Goal: Information Seeking & Learning: Learn about a topic

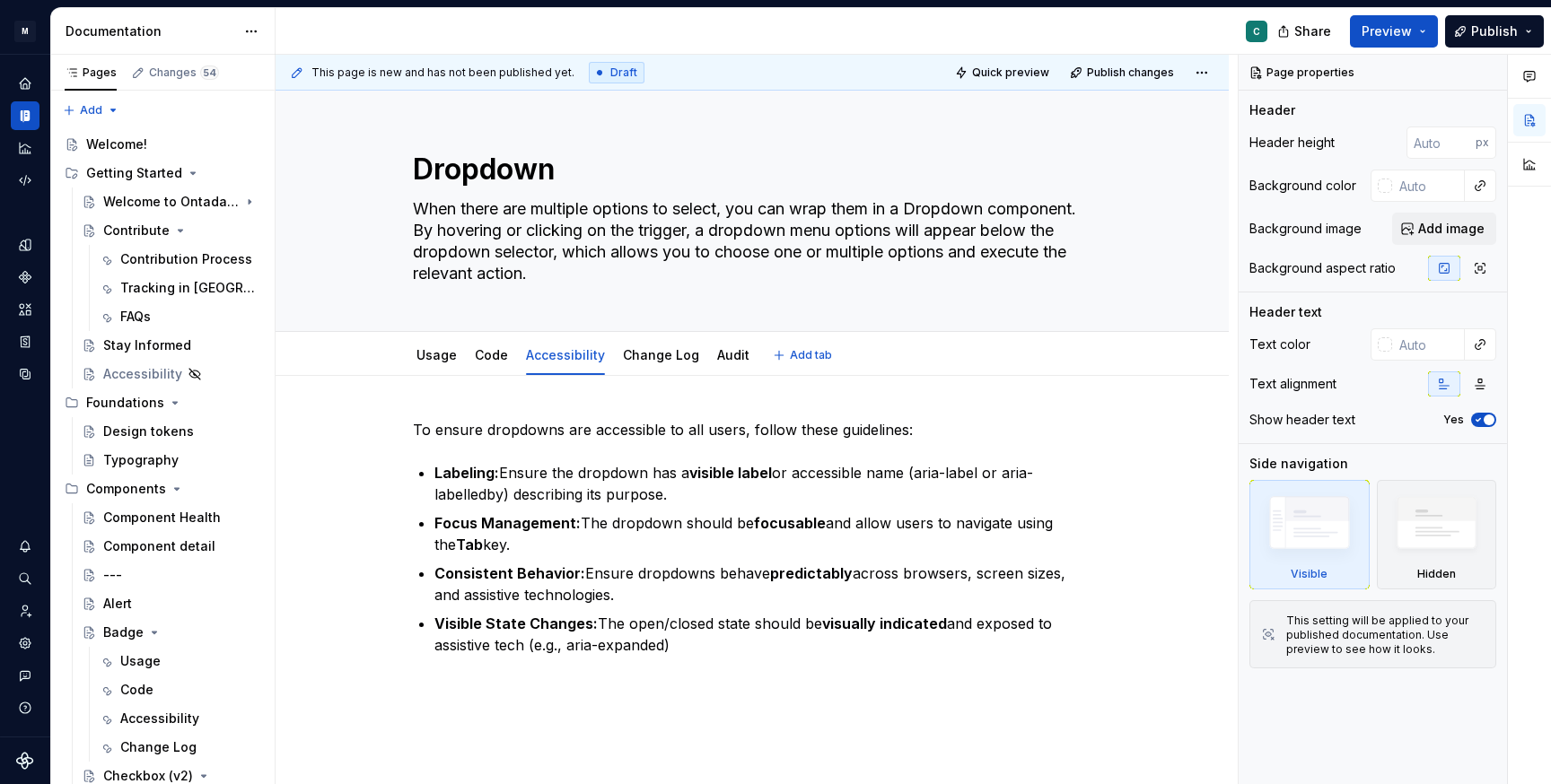
type textarea "*"
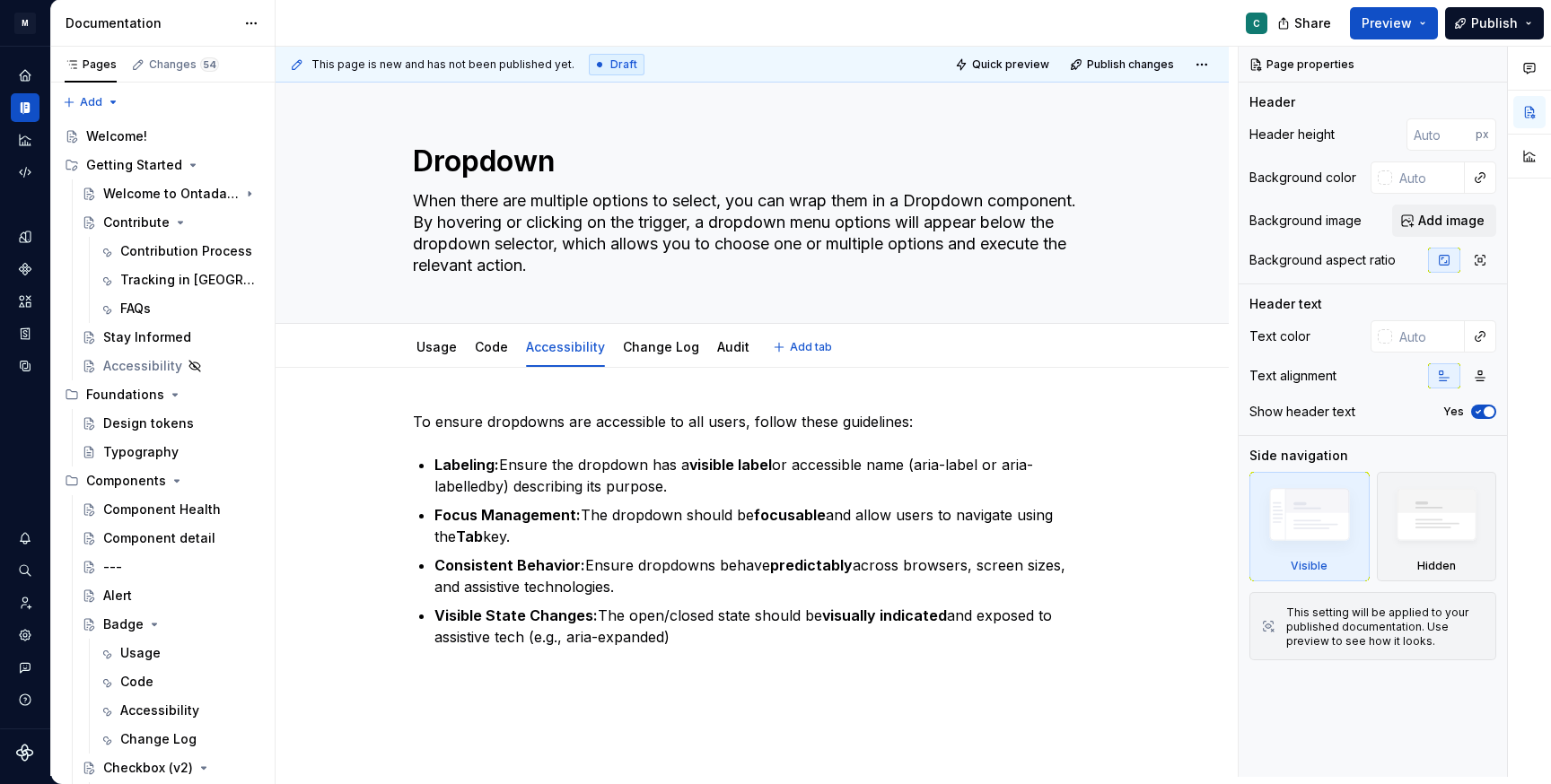
scroll to position [907, 0]
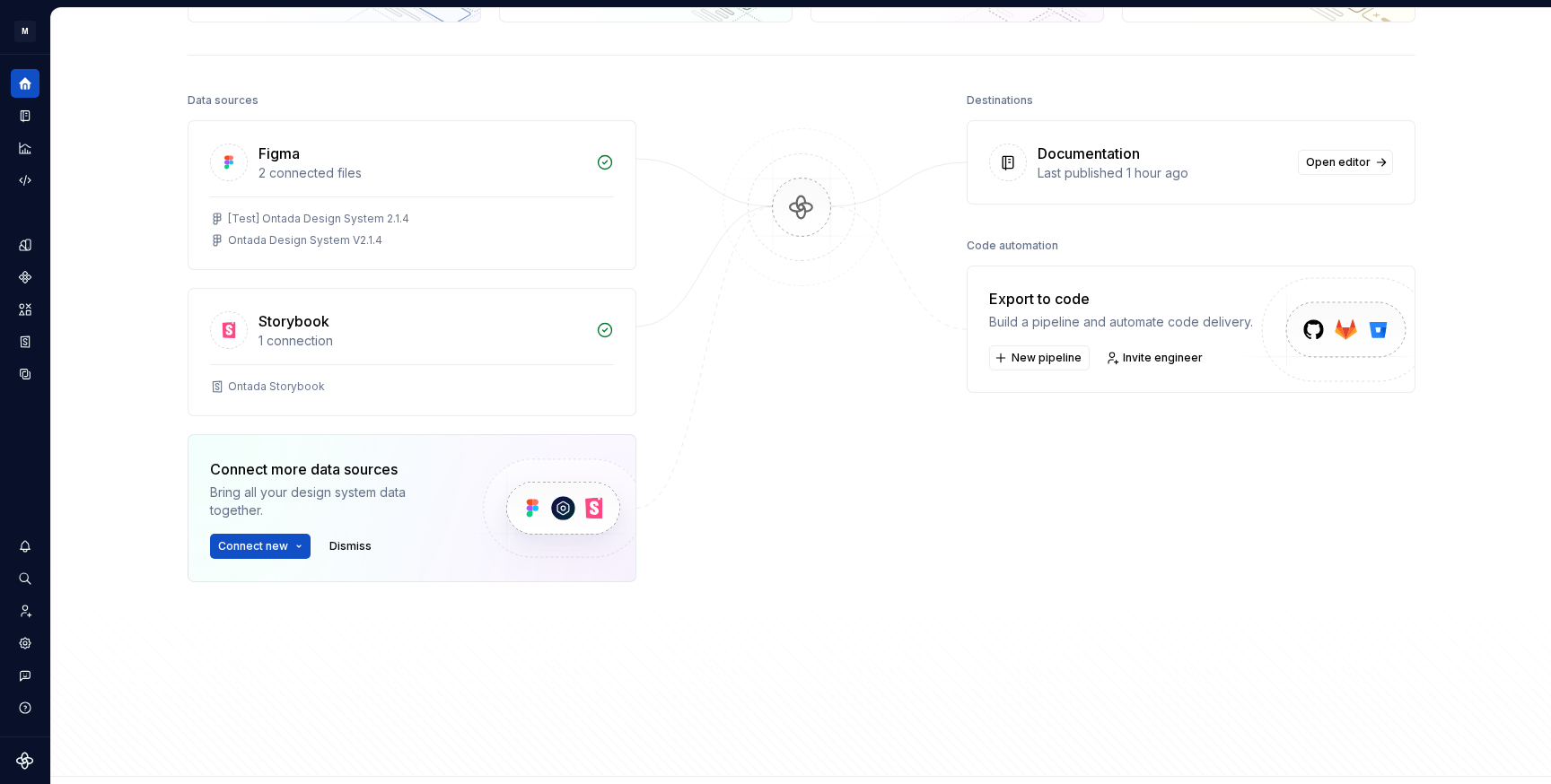
scroll to position [26, 0]
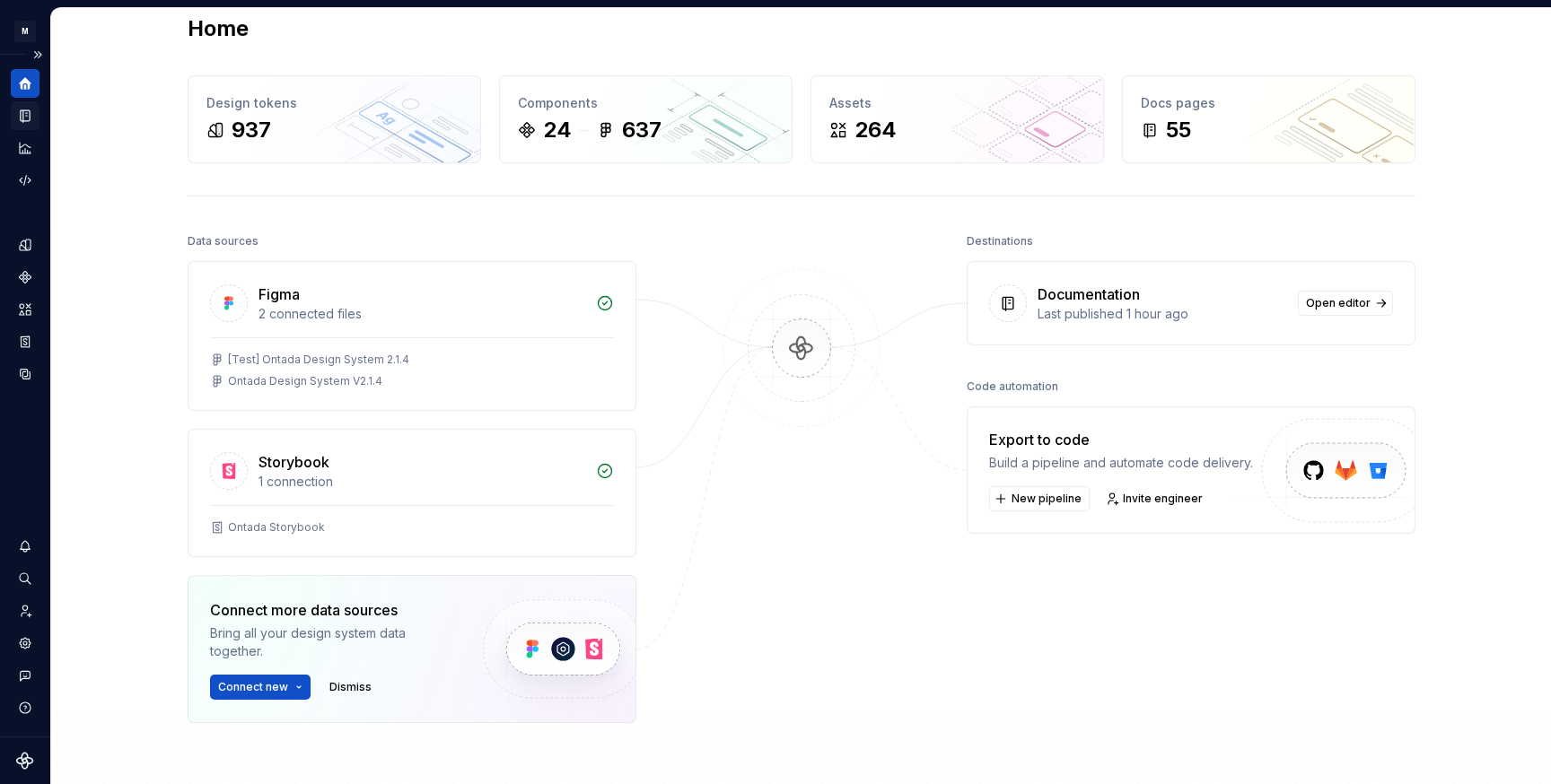
click at [21, 123] on icon "Documentation" at bounding box center [24, 115] width 16 height 16
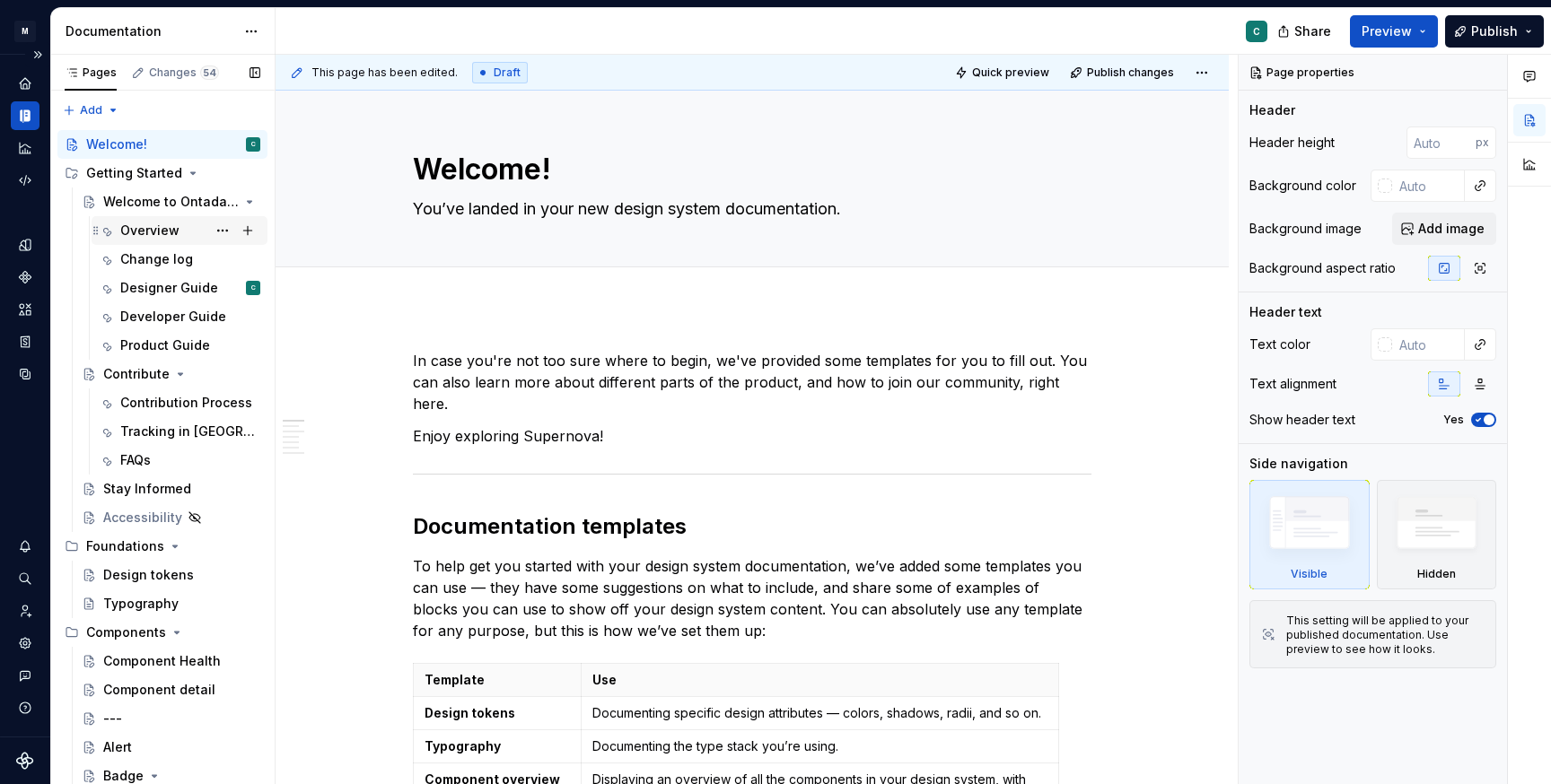
click at [150, 232] on div "Overview" at bounding box center [150, 230] width 59 height 18
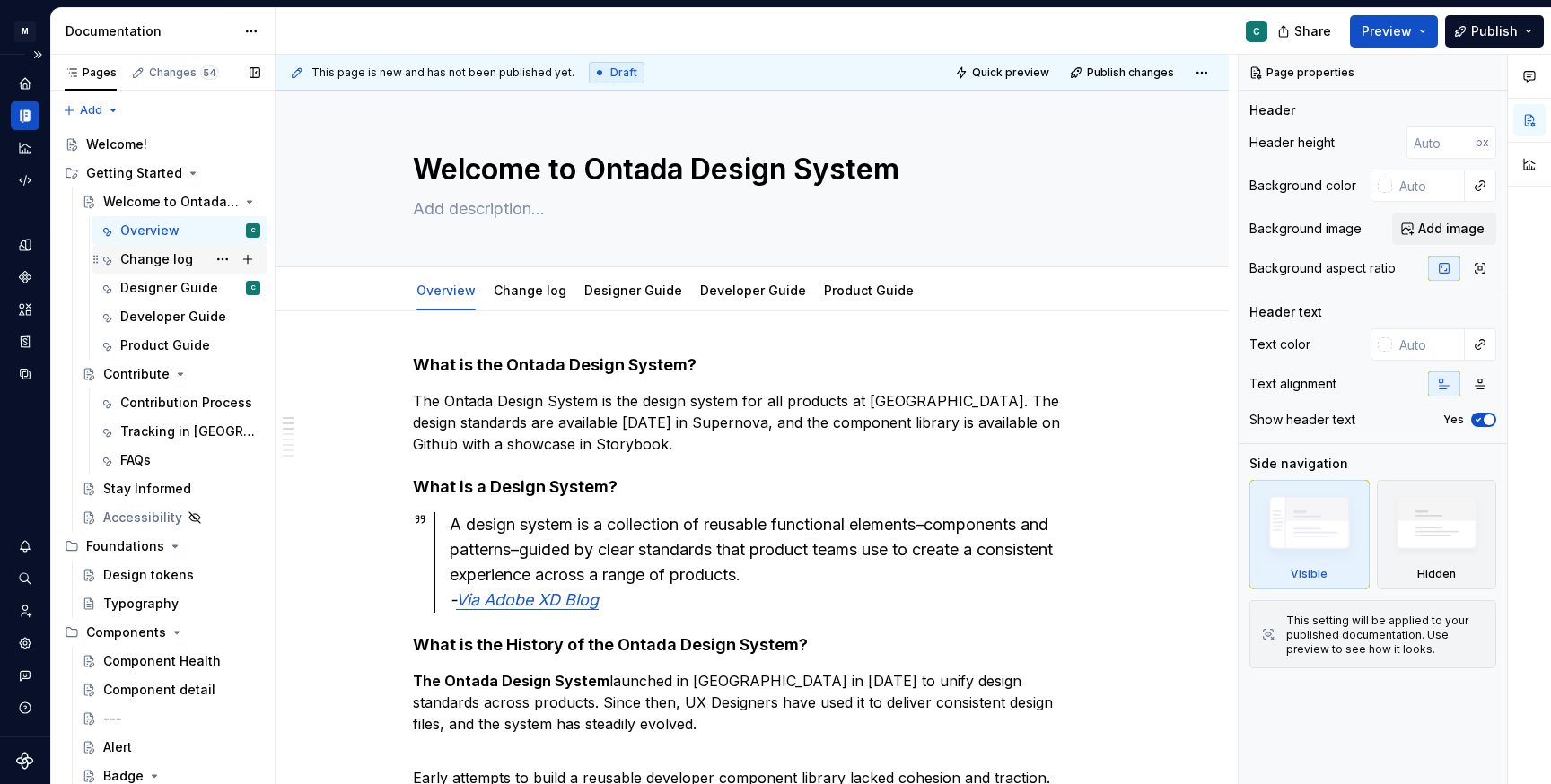
click at [152, 259] on div "Change log" at bounding box center [157, 259] width 73 height 18
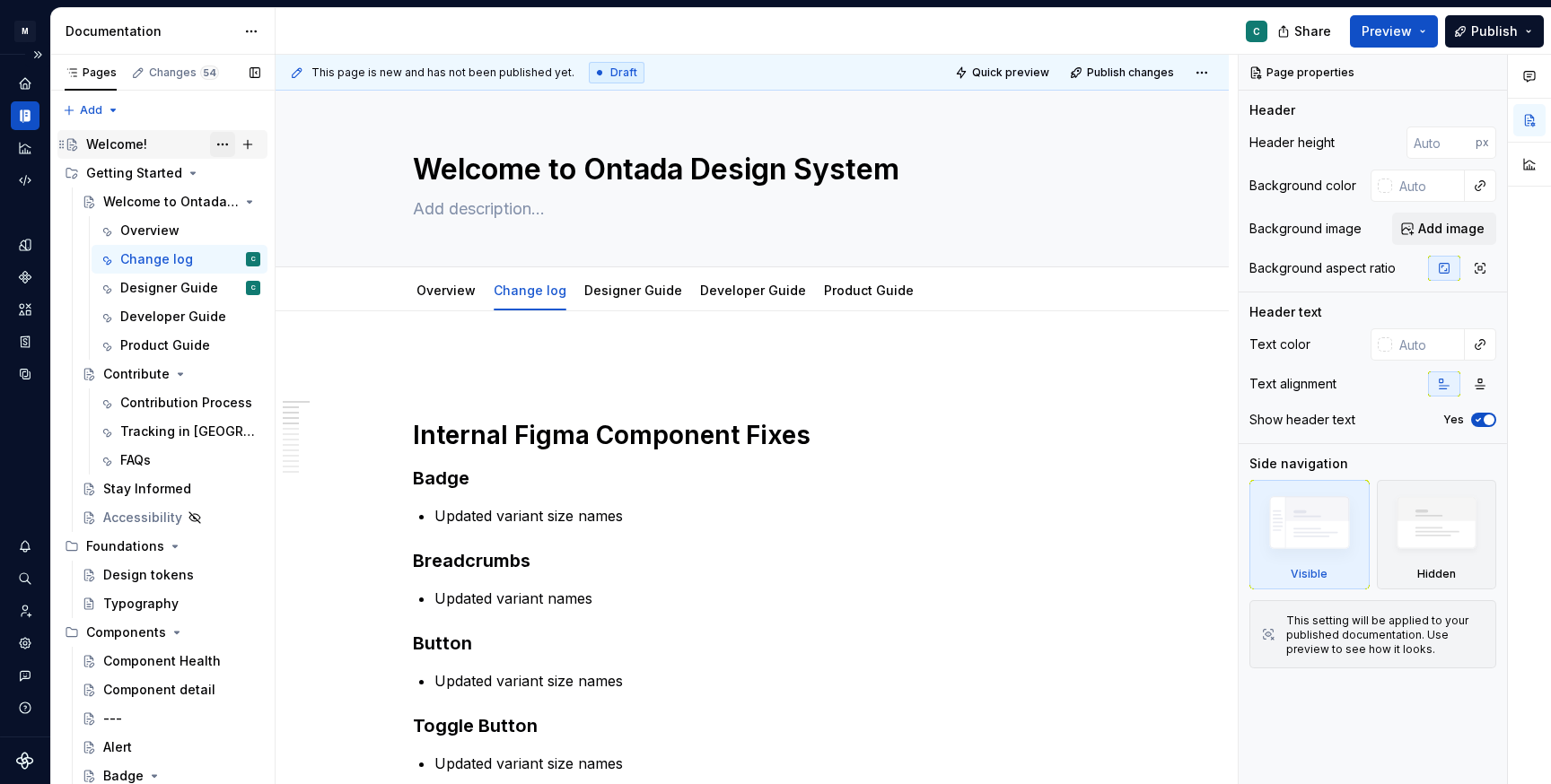
click at [227, 142] on button "Page tree" at bounding box center [223, 144] width 25 height 25
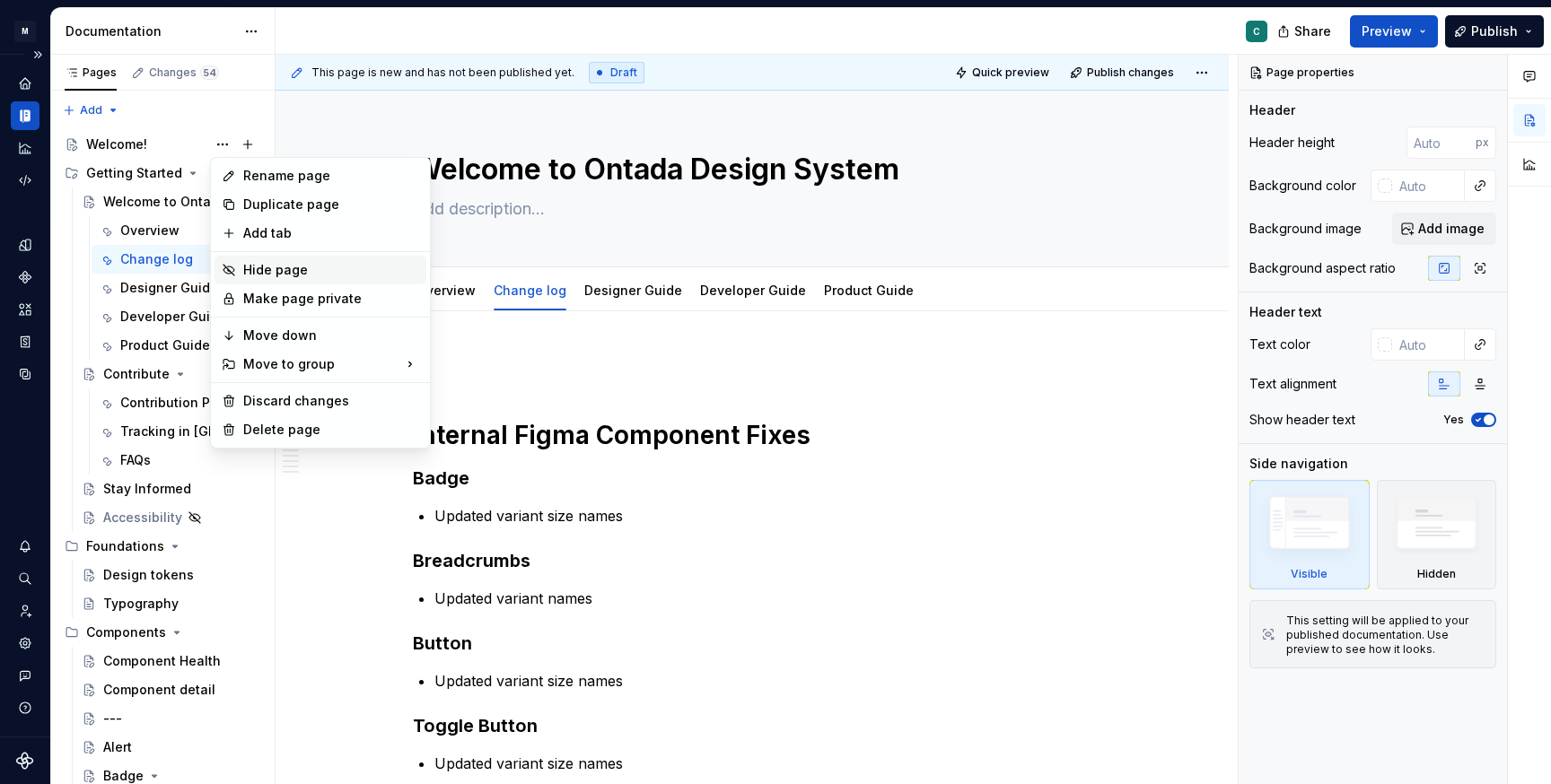
click at [263, 270] on div "Hide page" at bounding box center [331, 269] width 176 height 18
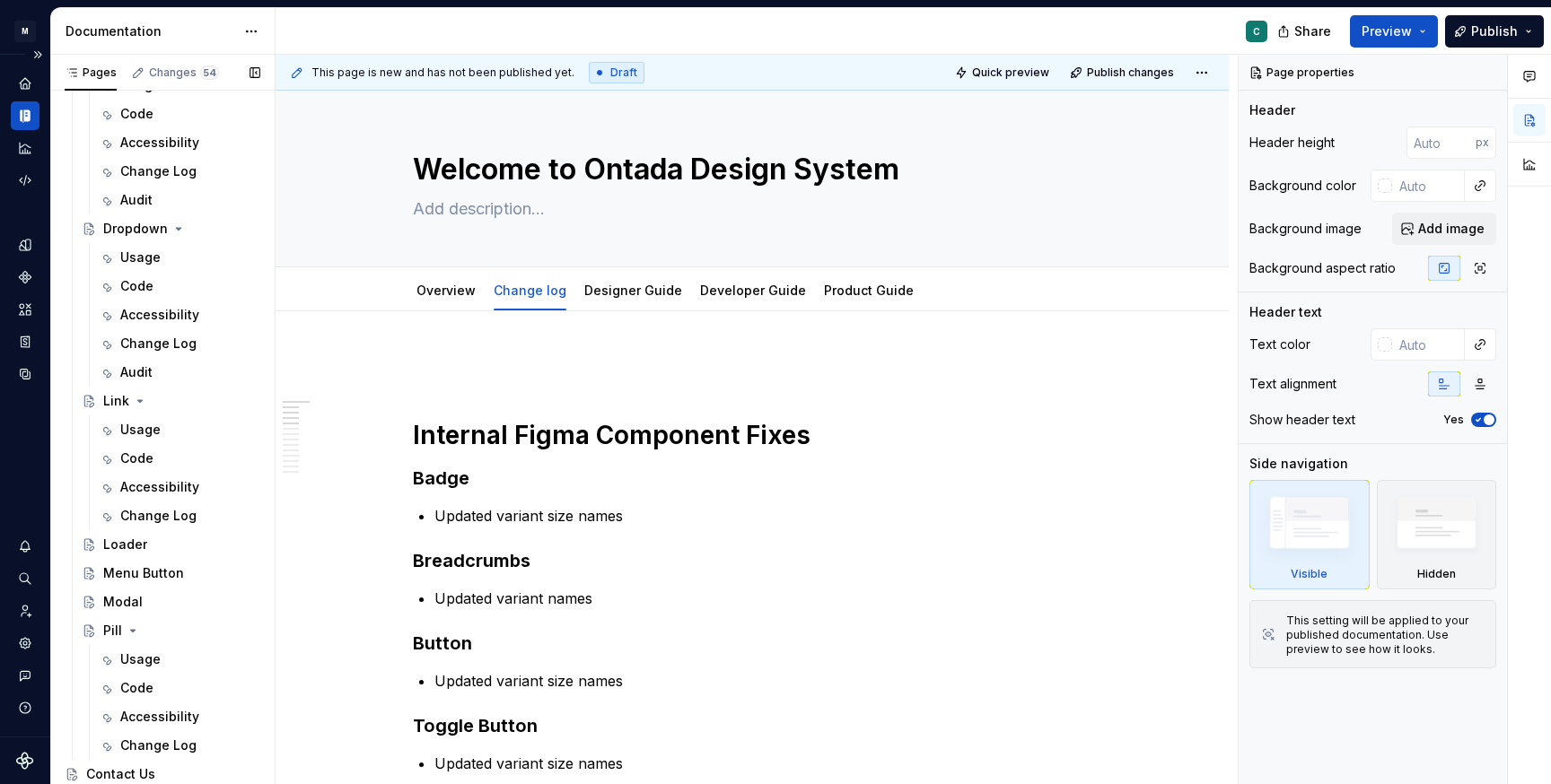
scroll to position [1293, 0]
click at [122, 550] on div "Loader" at bounding box center [124, 544] width 44 height 18
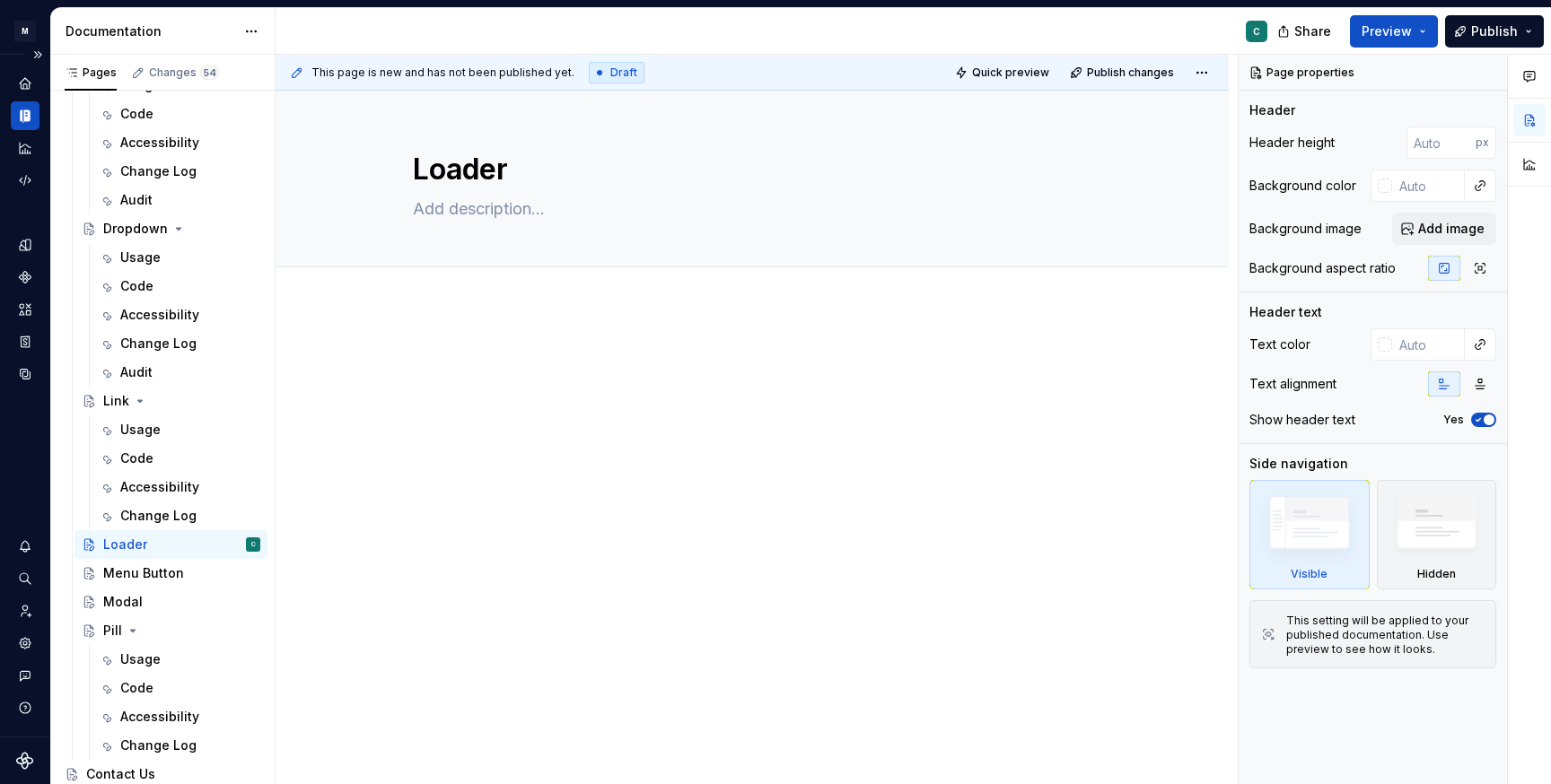
type textarea "*"
click at [561, 311] on div at bounding box center [753, 491] width 954 height 368
click at [524, 363] on p at bounding box center [753, 360] width 679 height 21
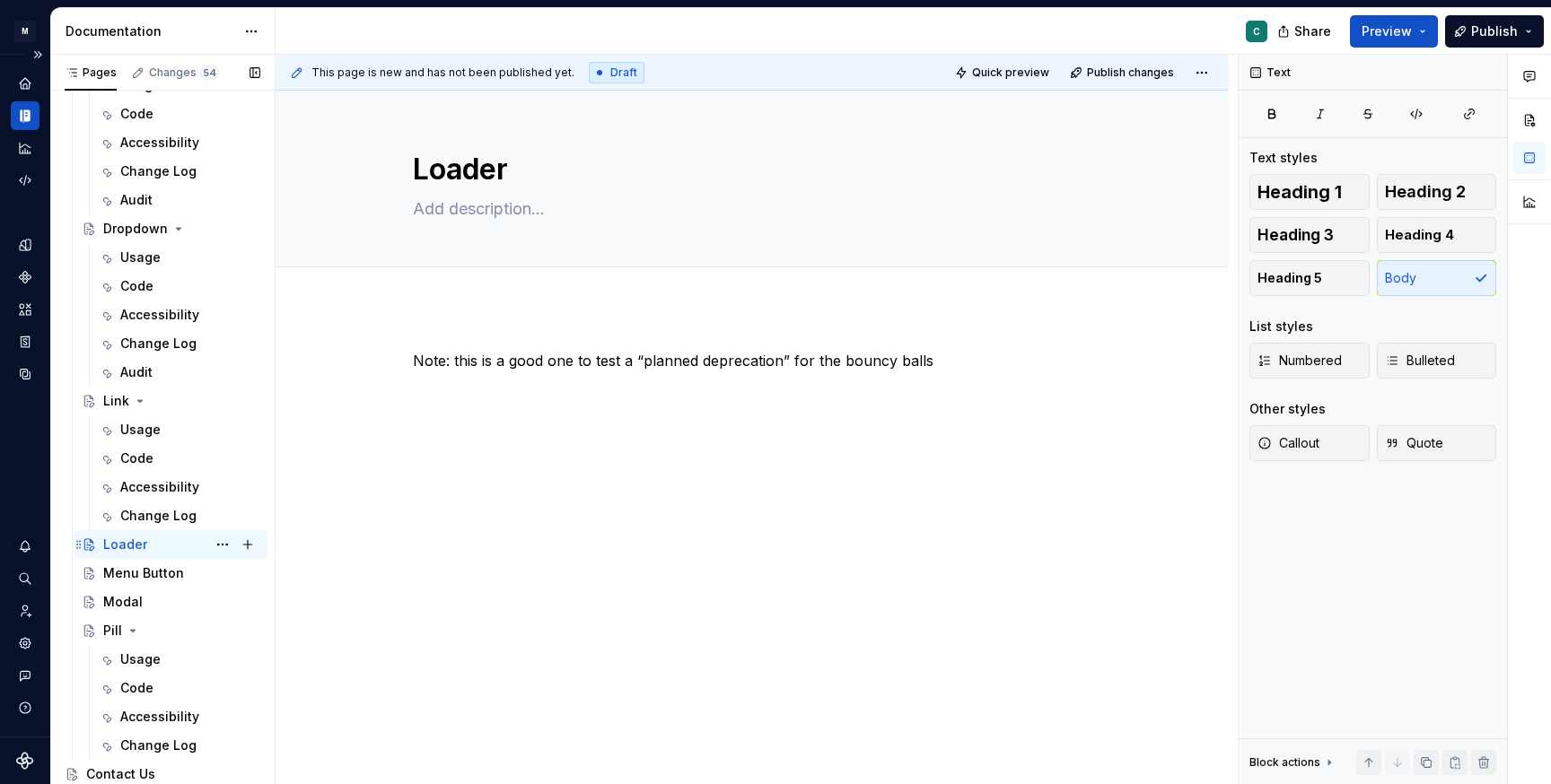
scroll to position [1293, 0]
click at [157, 686] on div "Code" at bounding box center [191, 688] width 140 height 25
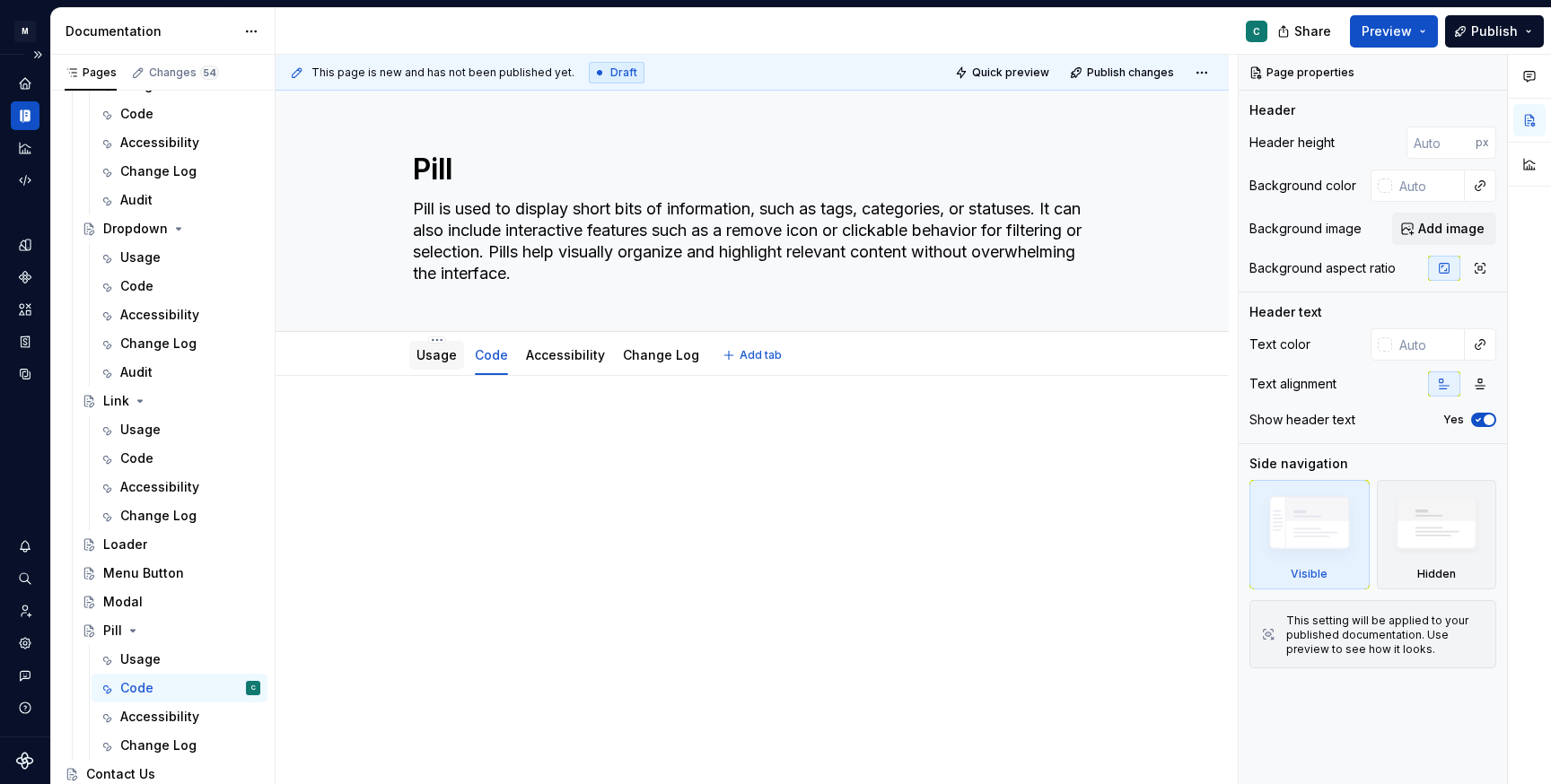
click at [434, 367] on div "Usage" at bounding box center [437, 355] width 55 height 29
click at [582, 349] on link "Accessibility" at bounding box center [566, 355] width 79 height 15
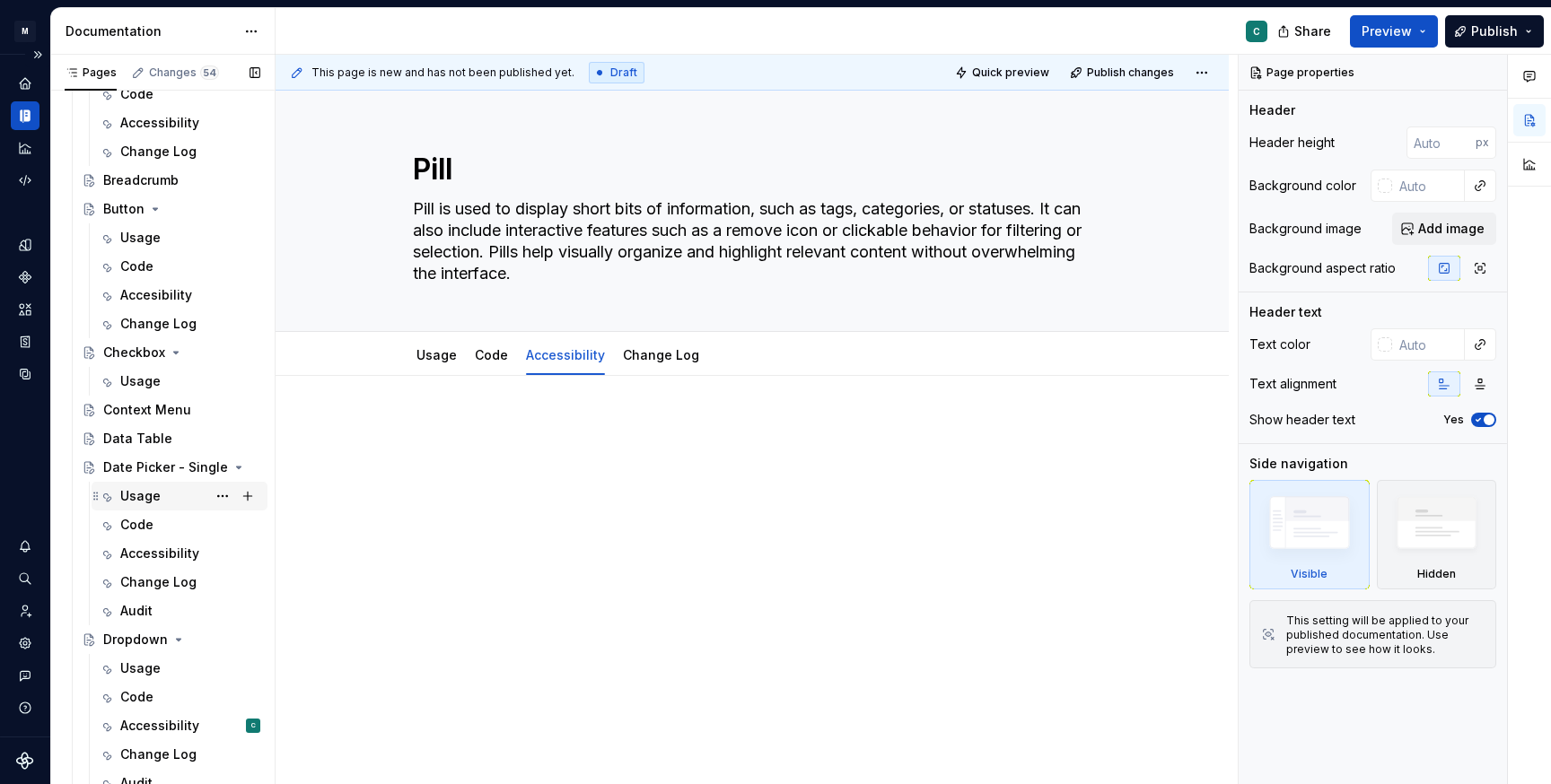
scroll to position [875, 0]
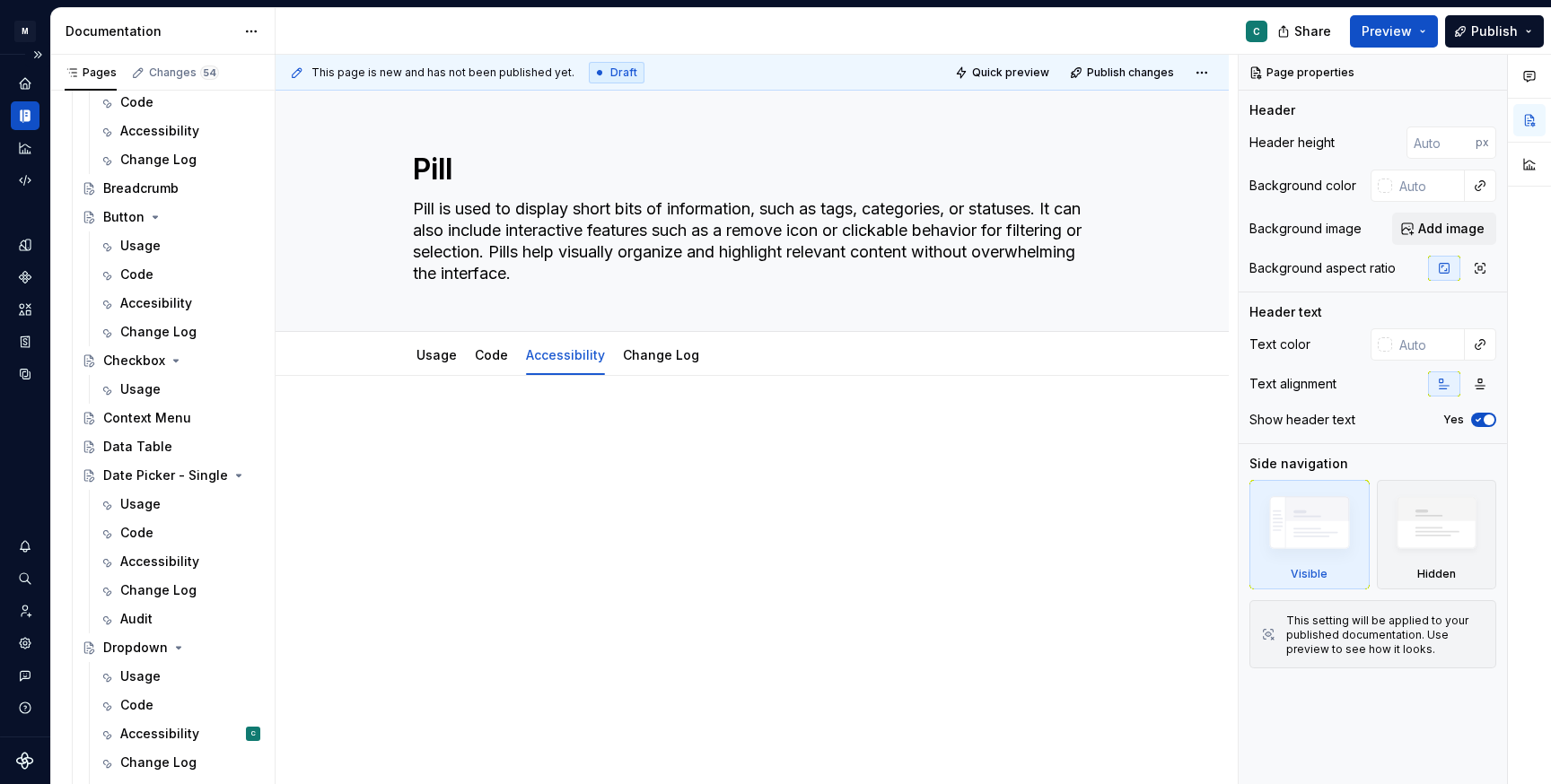
type textarea "*"
